Goal: Information Seeking & Learning: Learn about a topic

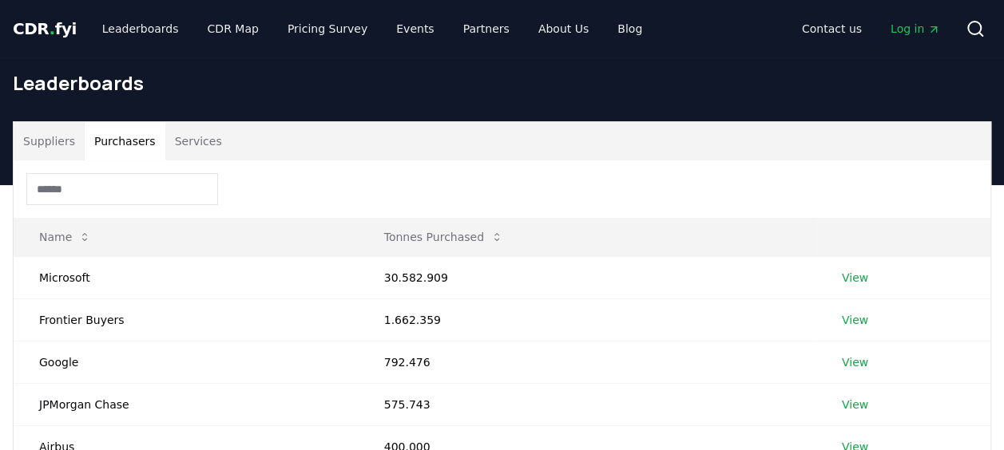
click at [123, 59] on button "Purchasers" at bounding box center [125, 141] width 81 height 38
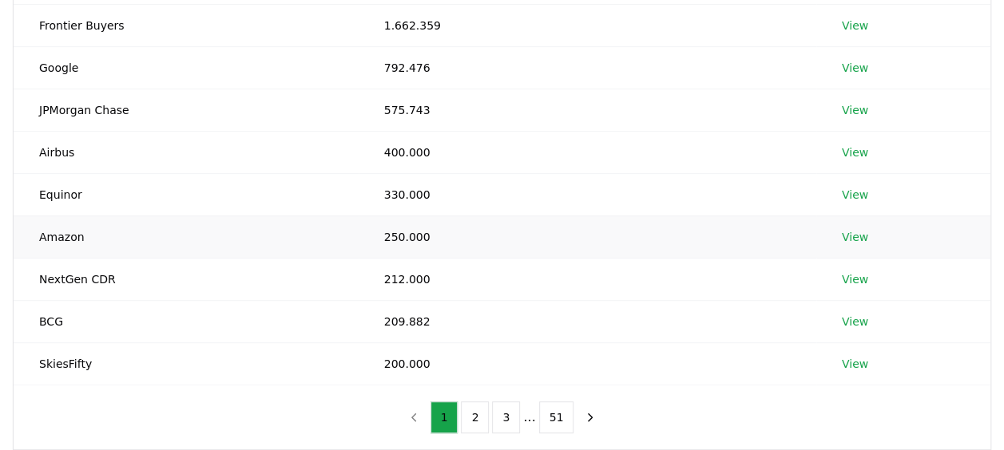
scroll to position [319, 0]
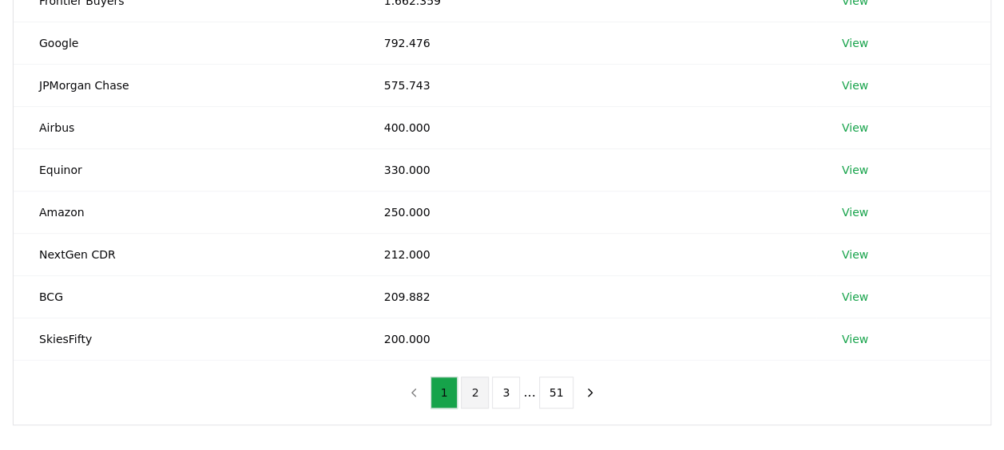
click at [386, 59] on button "2" at bounding box center [475, 393] width 28 height 32
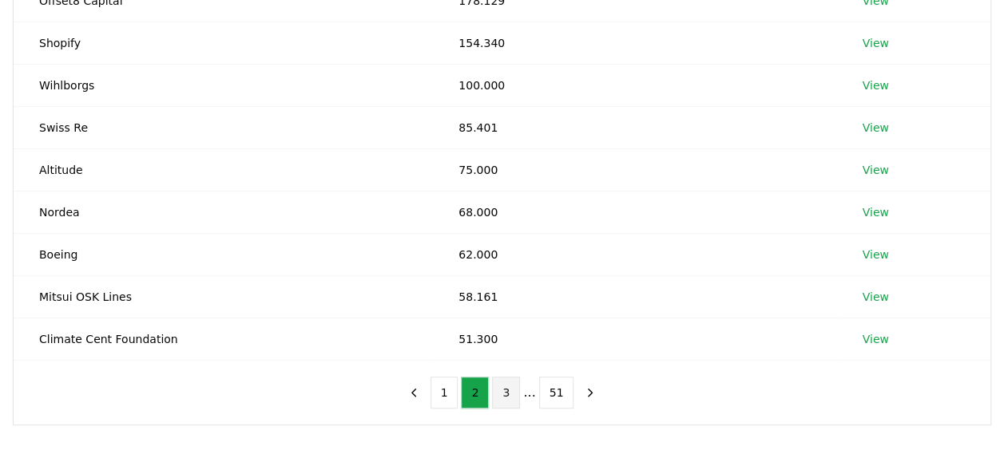
click at [386, 59] on button "3" at bounding box center [506, 393] width 28 height 32
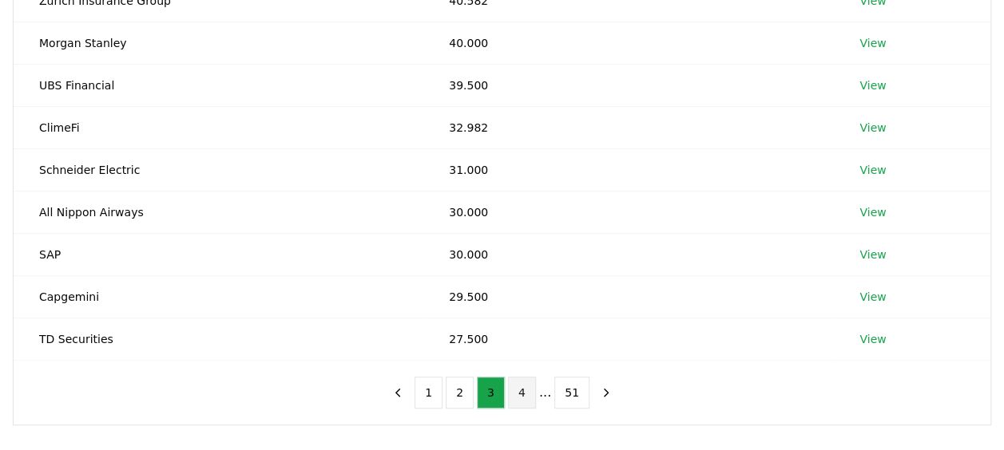
click at [386, 59] on button "4" at bounding box center [522, 393] width 28 height 32
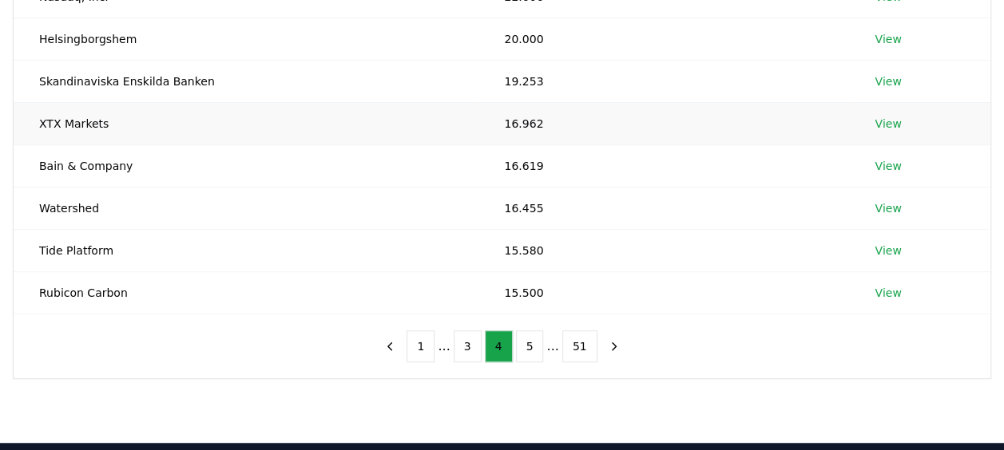
scroll to position [399, 0]
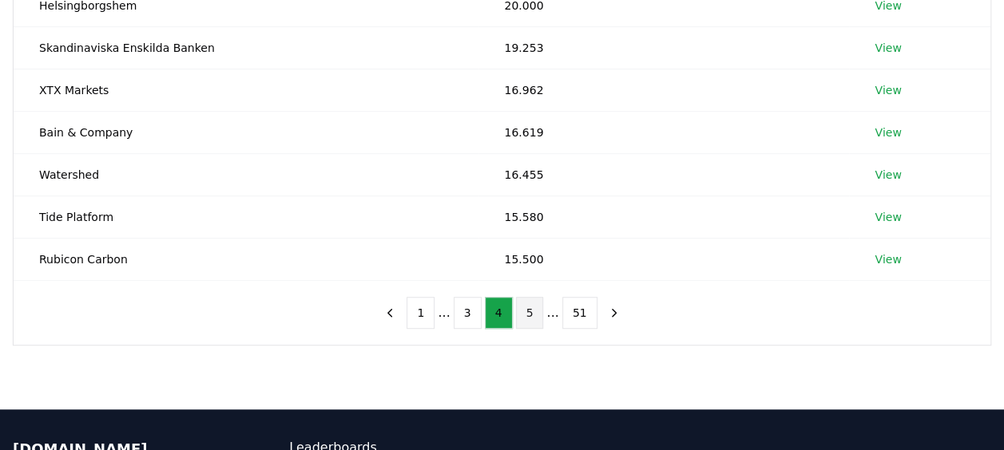
click at [386, 59] on button "5" at bounding box center [530, 313] width 28 height 32
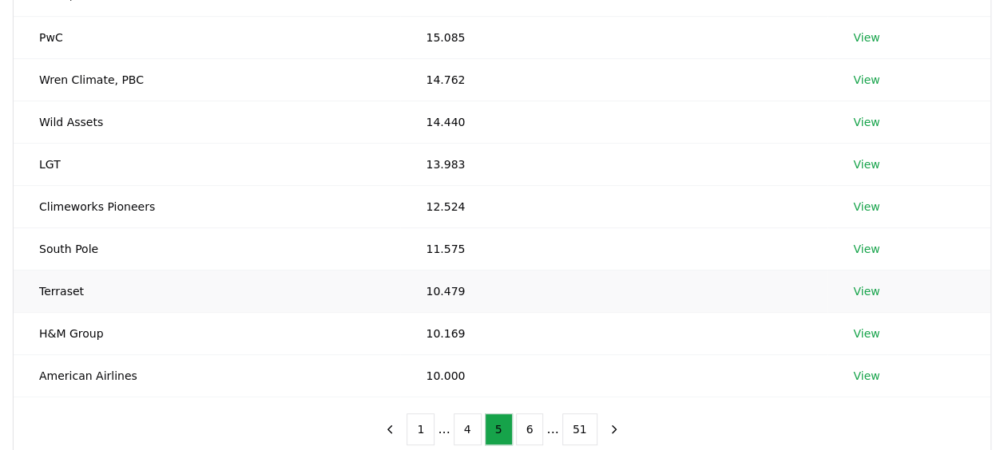
scroll to position [319, 0]
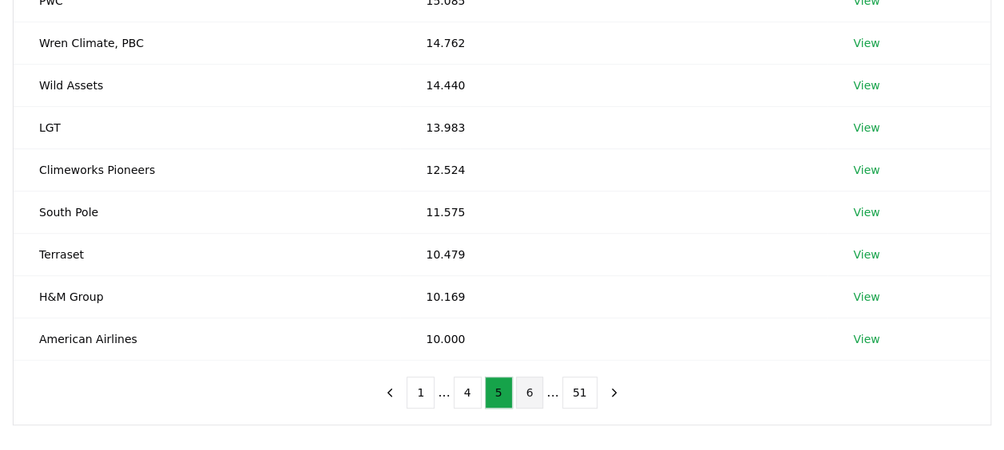
click at [386, 59] on button "6" at bounding box center [530, 393] width 28 height 32
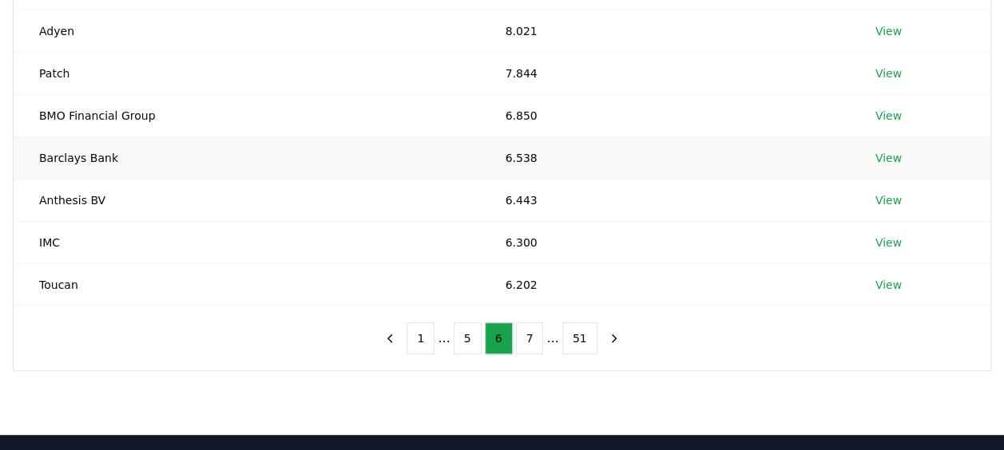
scroll to position [399, 0]
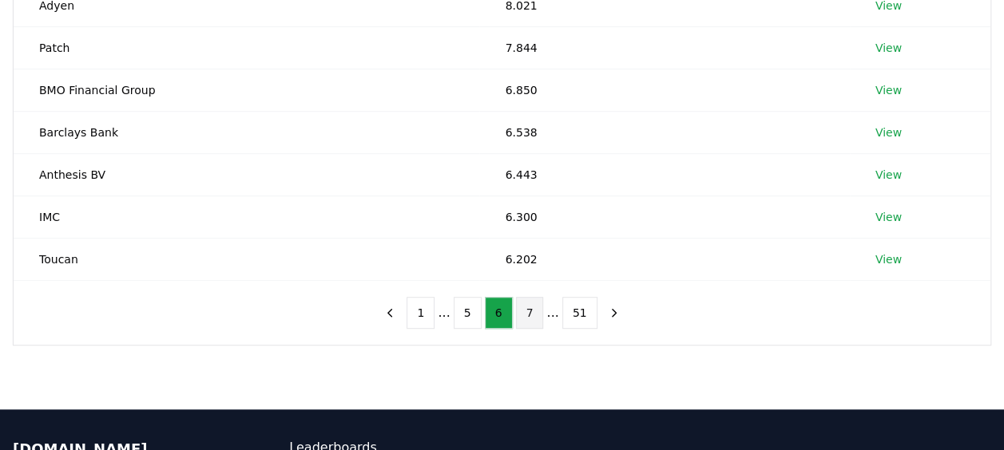
click at [386, 59] on button "7" at bounding box center [530, 313] width 28 height 32
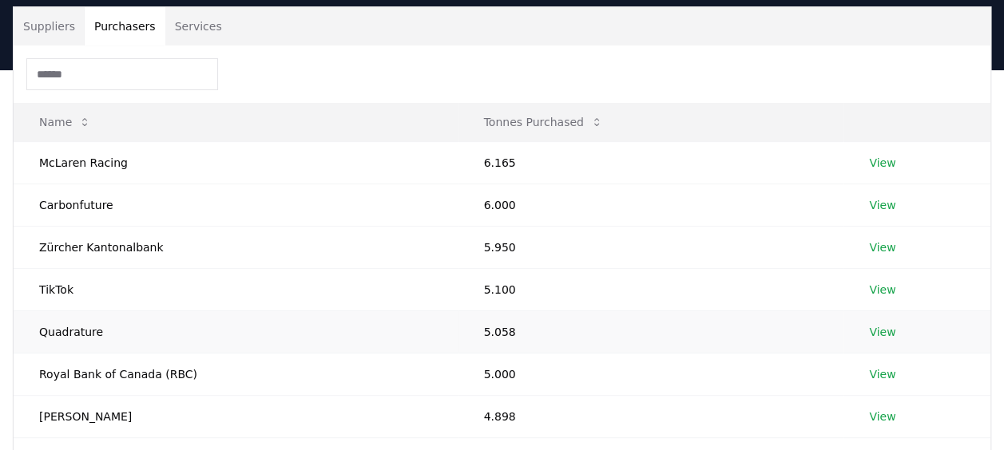
scroll to position [80, 0]
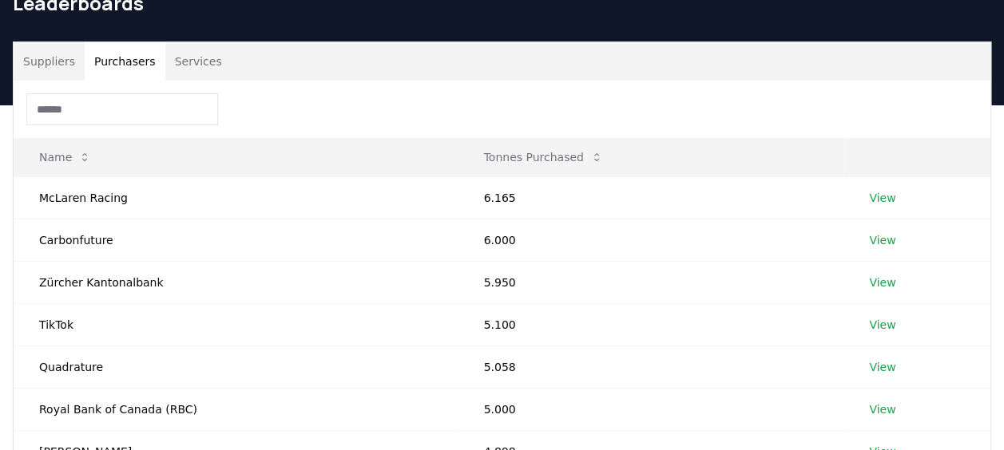
click at [104, 59] on input at bounding box center [122, 109] width 192 height 32
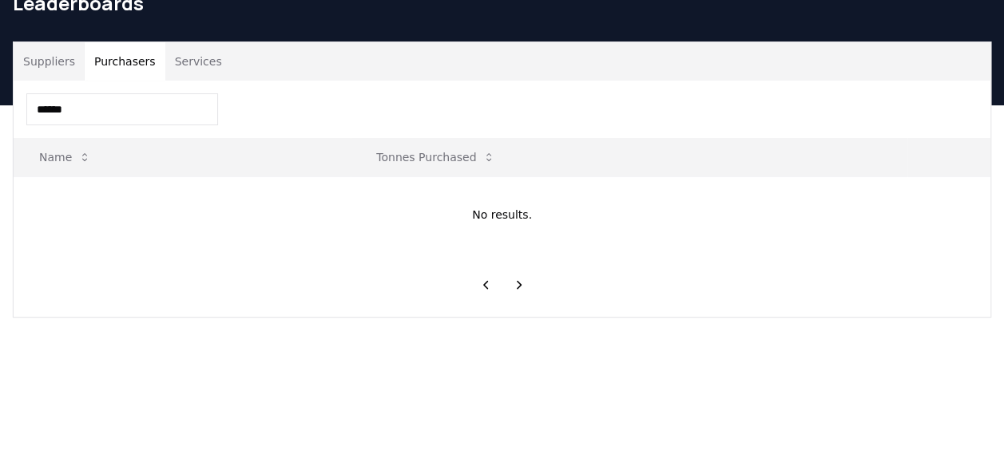
type input "*******"
click at [0, 59] on html "CDR . fyi Leaderboards CDR Map Pricing Survey Events Partners About Us Blog Con…" at bounding box center [502, 365] width 1004 height 891
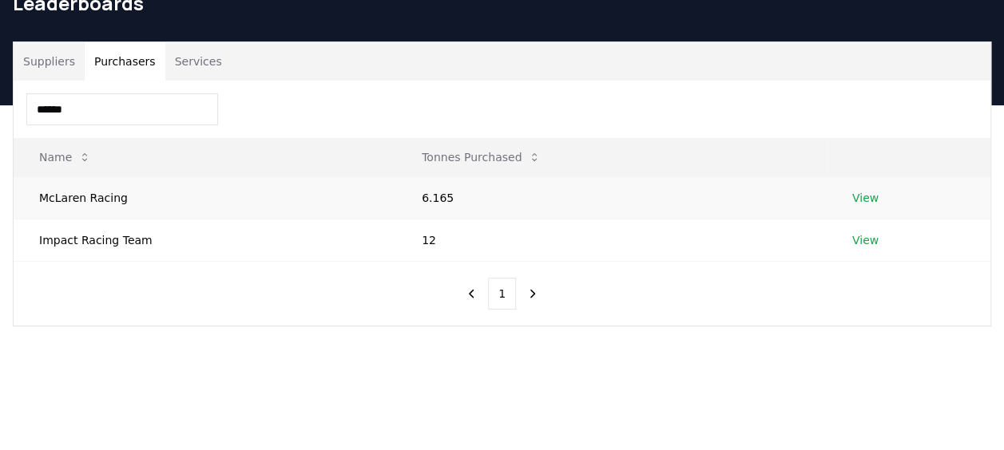
type input "******"
click at [104, 59] on td "McLaren Racing" at bounding box center [205, 197] width 382 height 42
